Goal: Task Accomplishment & Management: Manage account settings

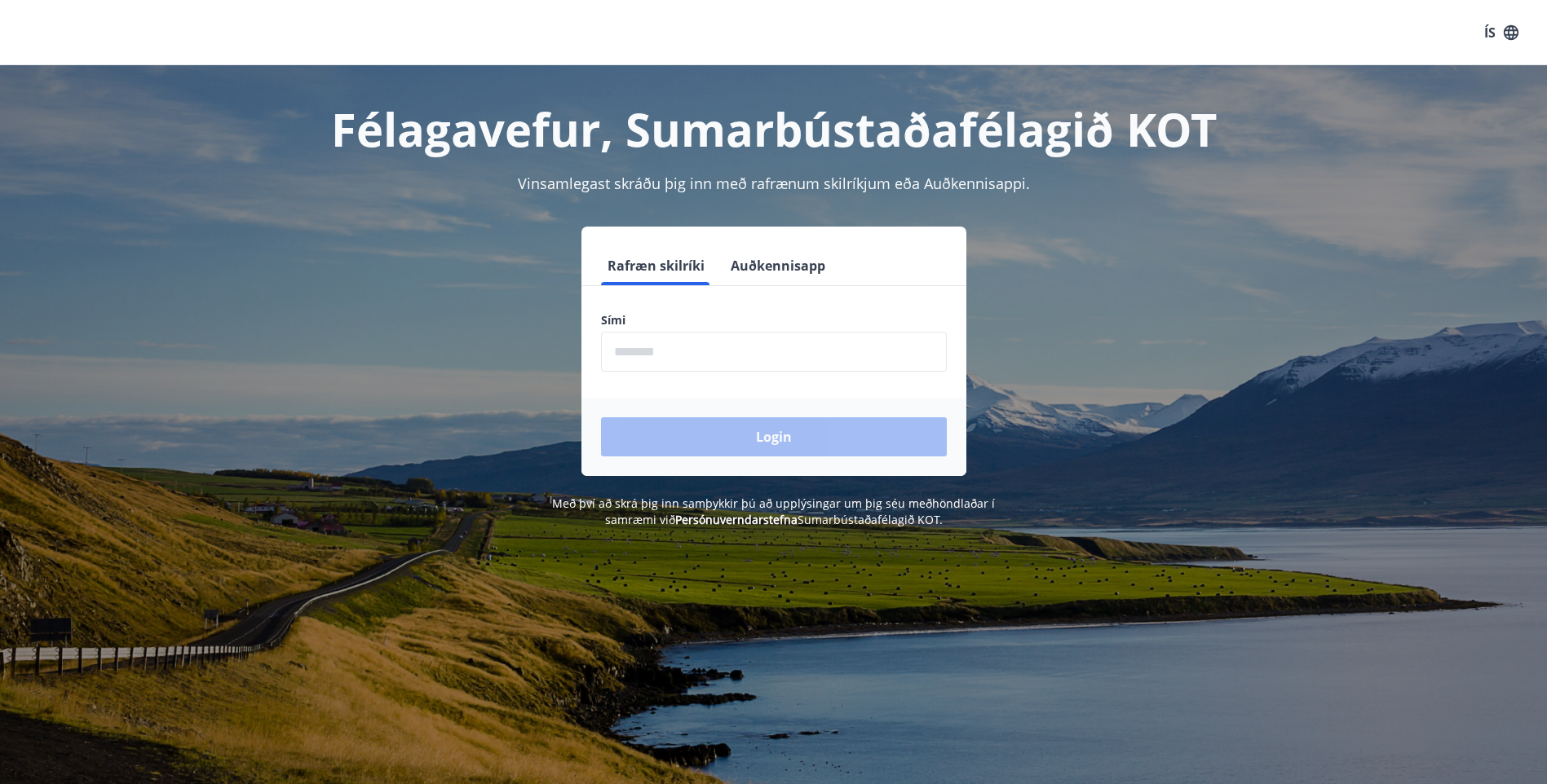
click at [622, 344] on input "phone" at bounding box center [774, 352] width 345 height 40
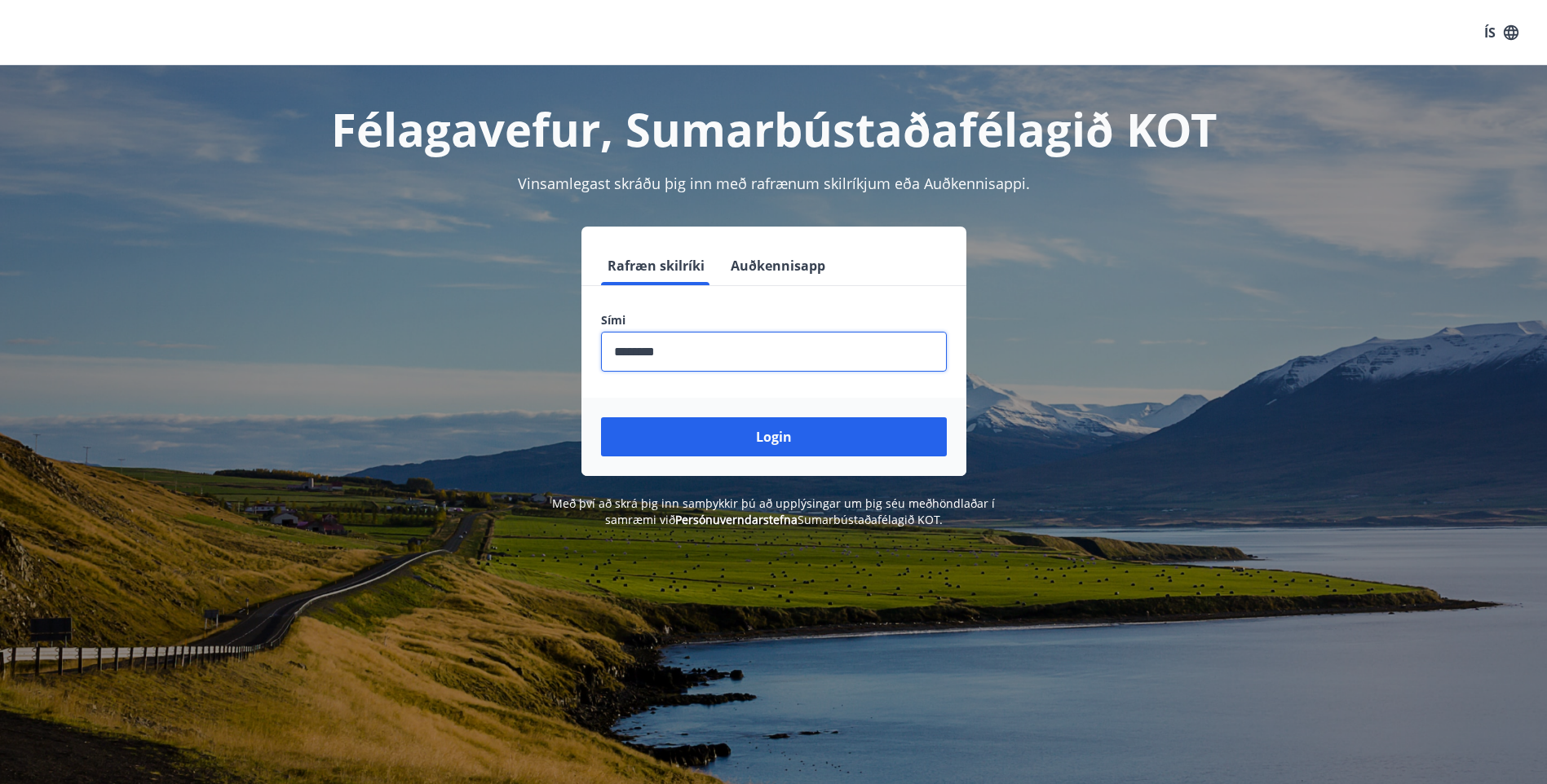
type input "********"
click at [601, 417] on button "Login" at bounding box center [774, 437] width 345 height 39
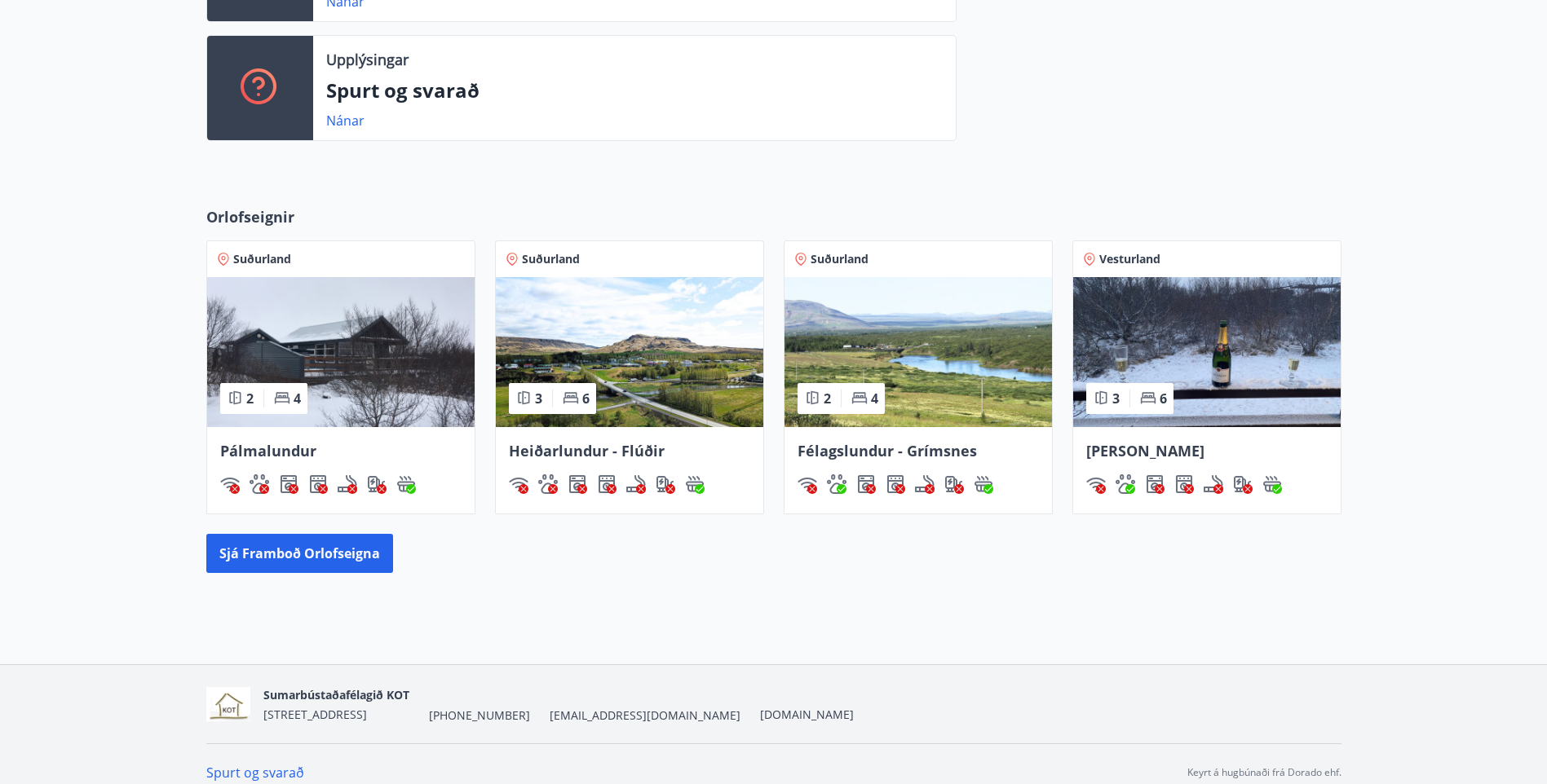
scroll to position [560, 0]
